Goal: Communication & Community: Participate in discussion

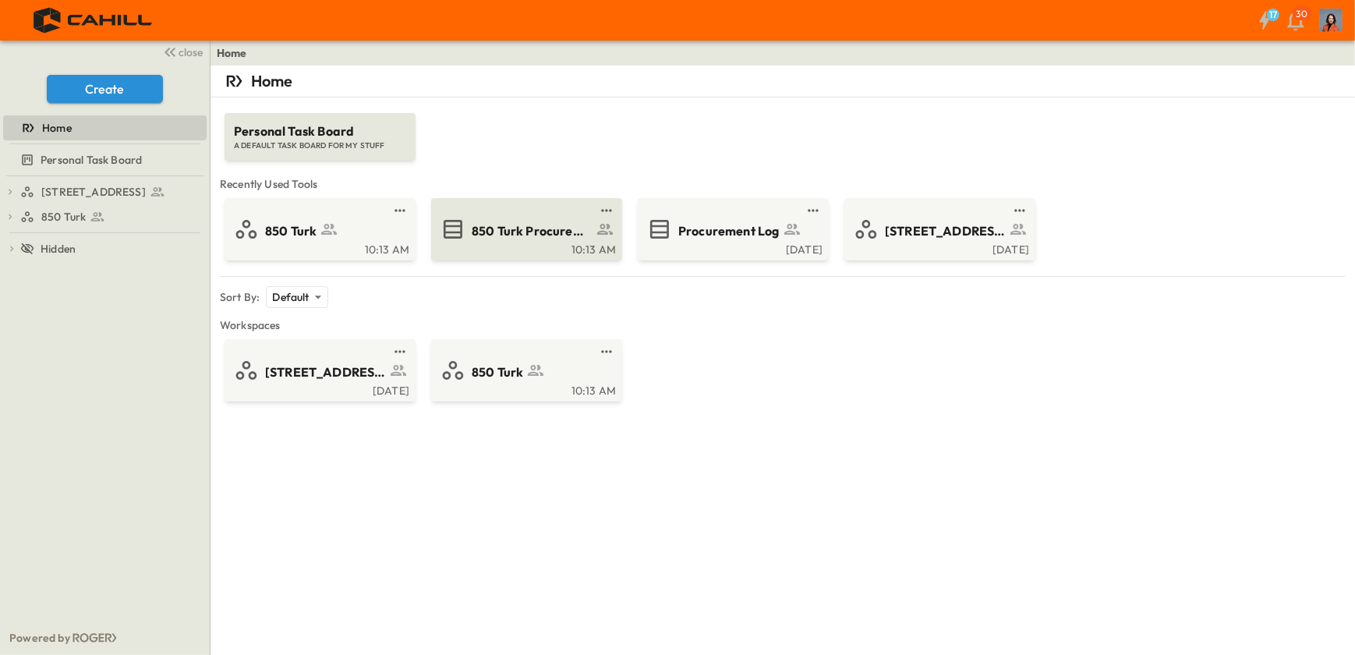
click at [511, 234] on span "850 Turk Procurement Log" at bounding box center [532, 231] width 121 height 18
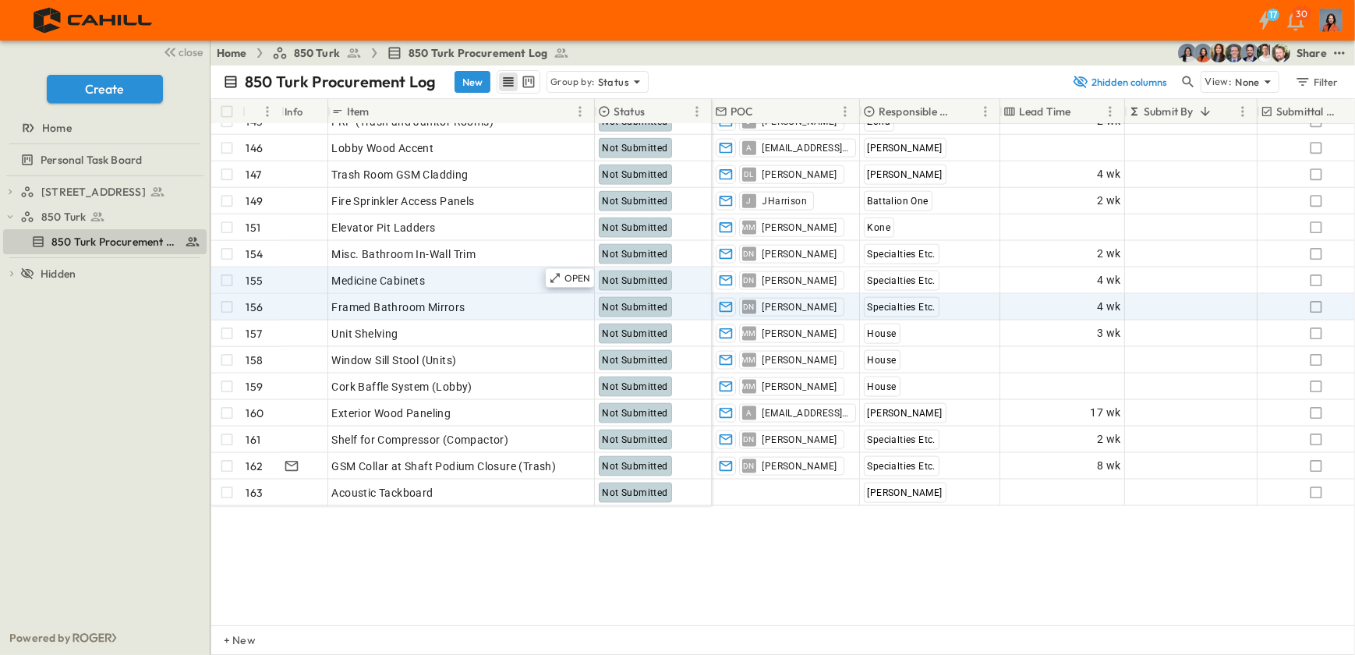
scroll to position [2480, 0]
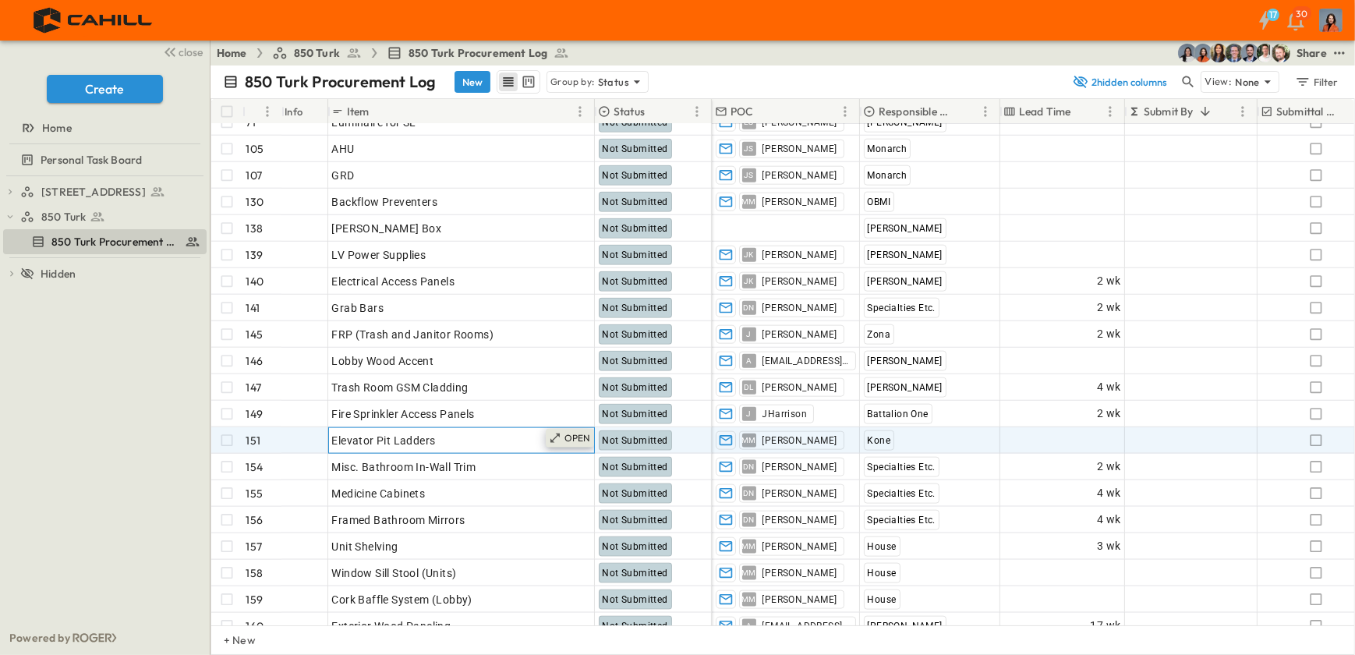
click at [575, 437] on p "OPEN" at bounding box center [577, 438] width 27 height 12
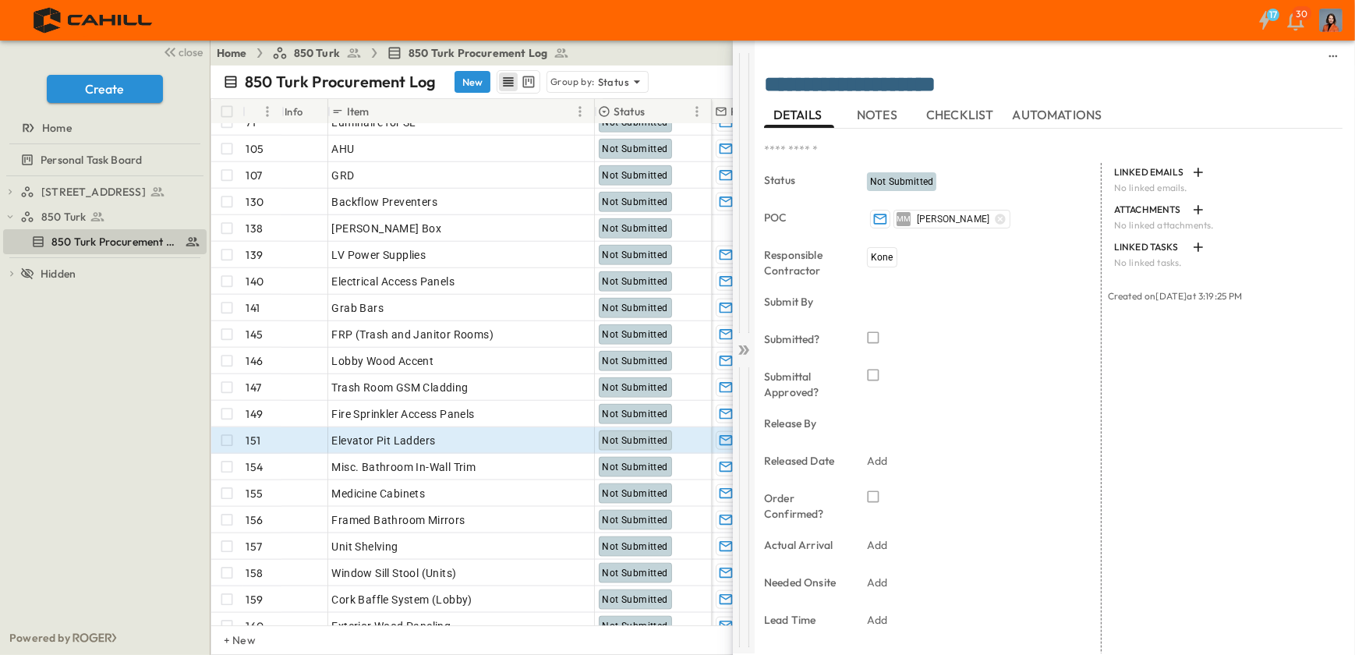
click at [748, 342] on icon at bounding box center [744, 350] width 16 height 16
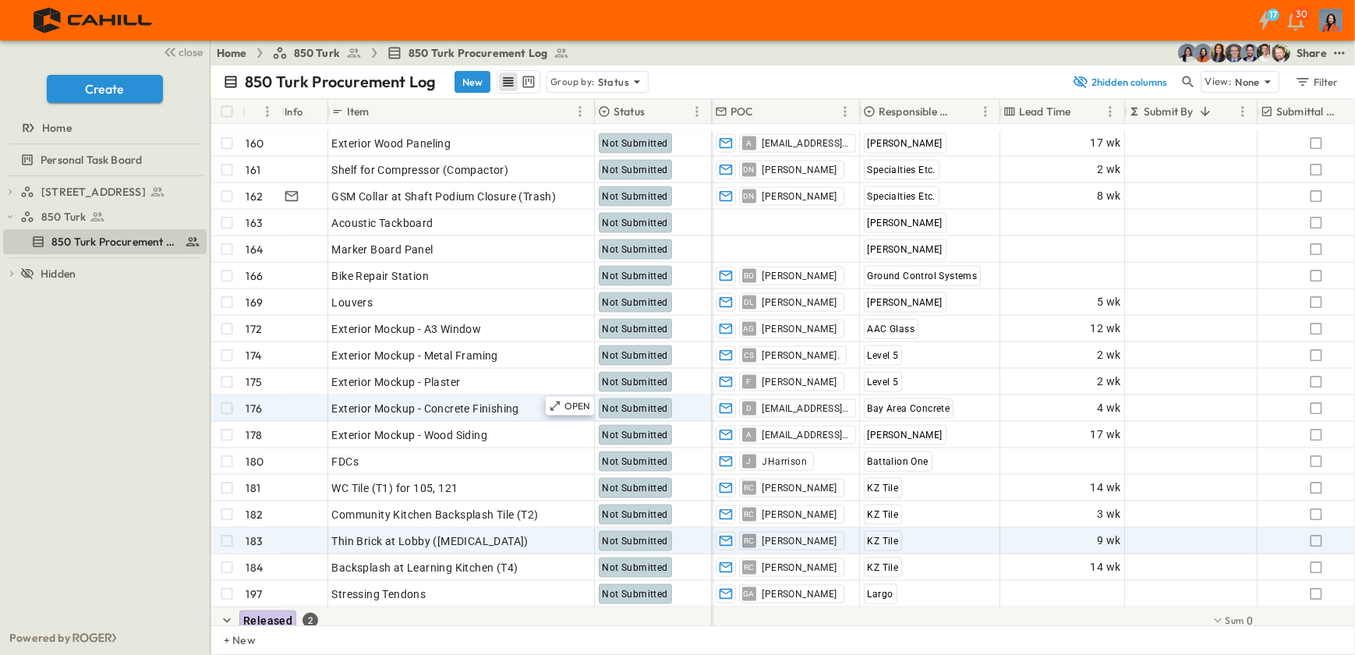
scroll to position [3047, 0]
